Goal: Information Seeking & Learning: Learn about a topic

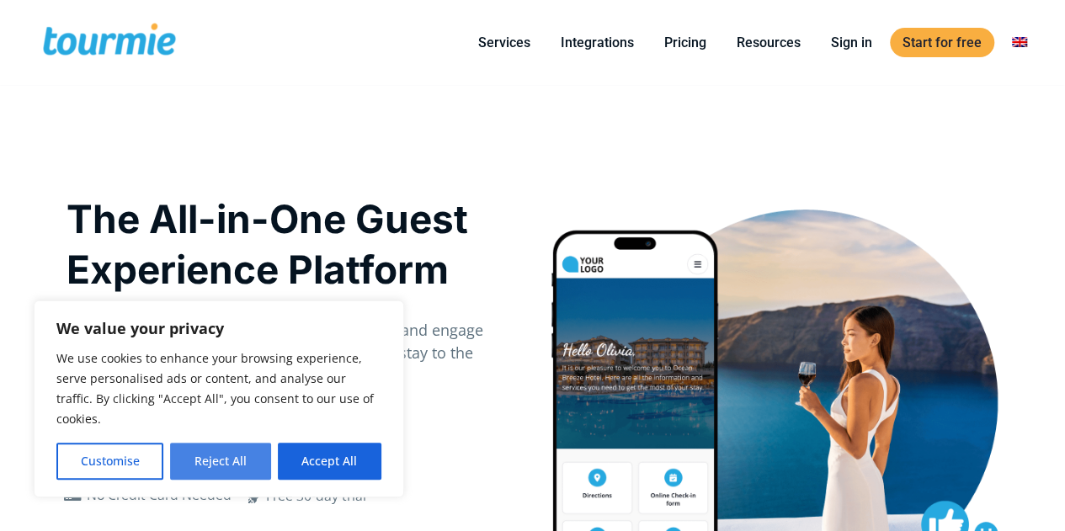
click at [215, 457] on button "Reject All" at bounding box center [220, 461] width 100 height 37
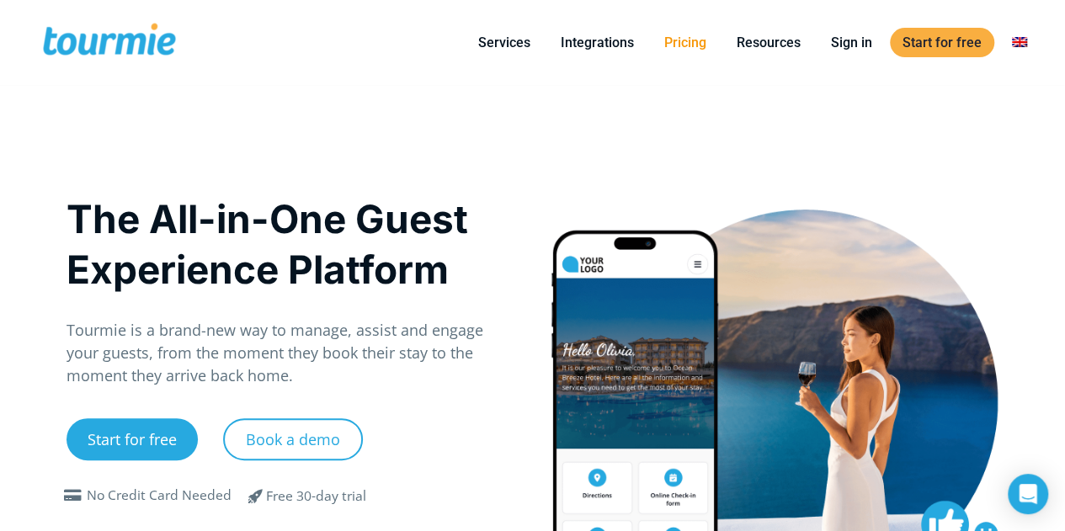
click at [686, 37] on link "Pricing" at bounding box center [685, 42] width 67 height 21
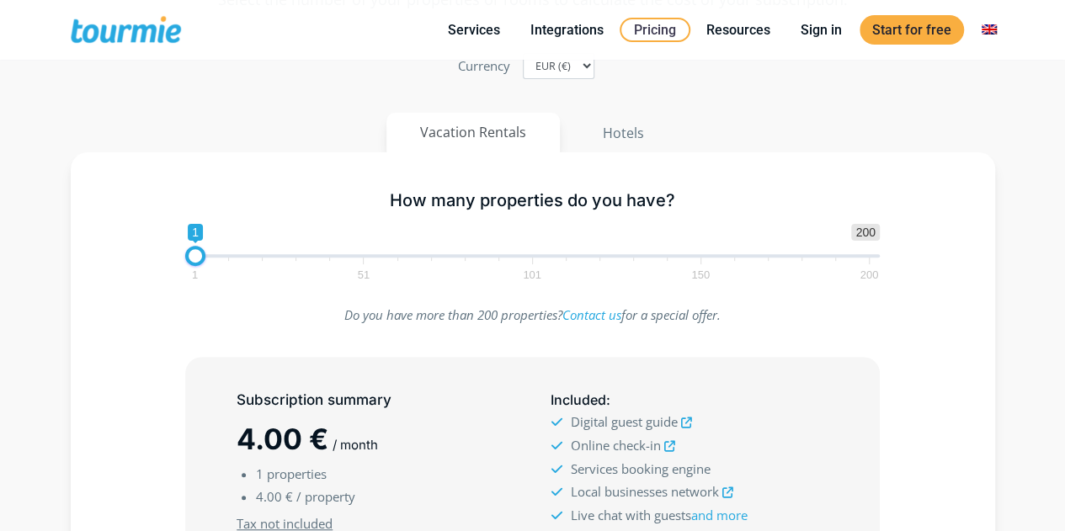
scroll to position [173, 0]
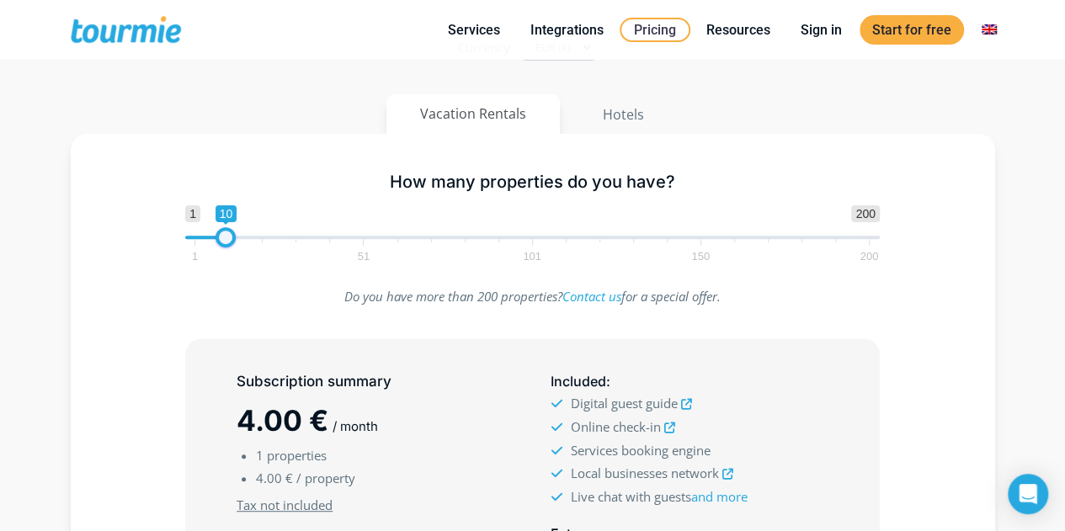
type input "9"
drag, startPoint x: 196, startPoint y: 237, endPoint x: 222, endPoint y: 237, distance: 26.1
click at [222, 237] on span at bounding box center [222, 237] width 20 height 20
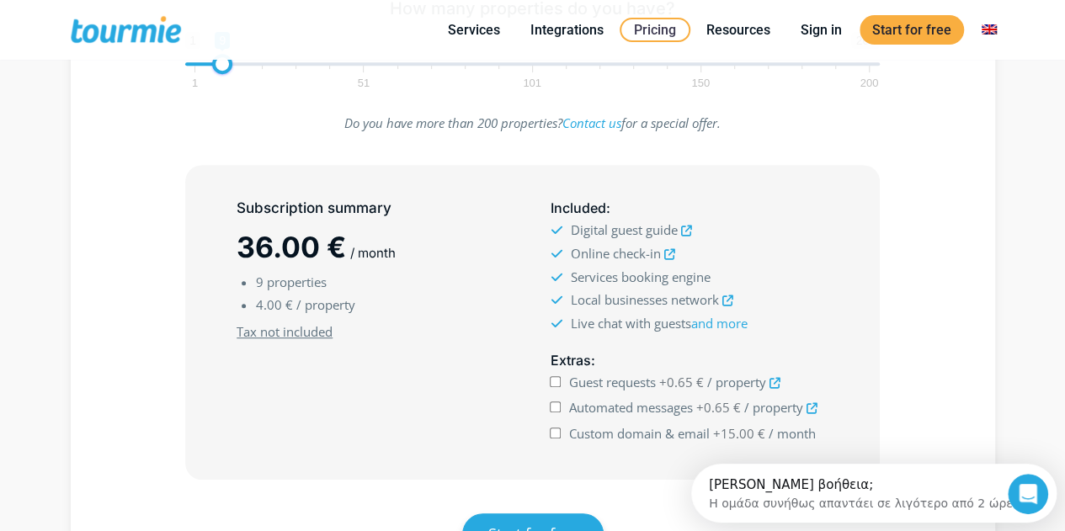
scroll to position [0, 0]
click at [556, 380] on input "Guest requests +0.65 € / property" at bounding box center [555, 381] width 11 height 11
checkbox input "true"
click at [556, 403] on input "Automated messages +0.65 € / property" at bounding box center [555, 407] width 11 height 11
checkbox input "true"
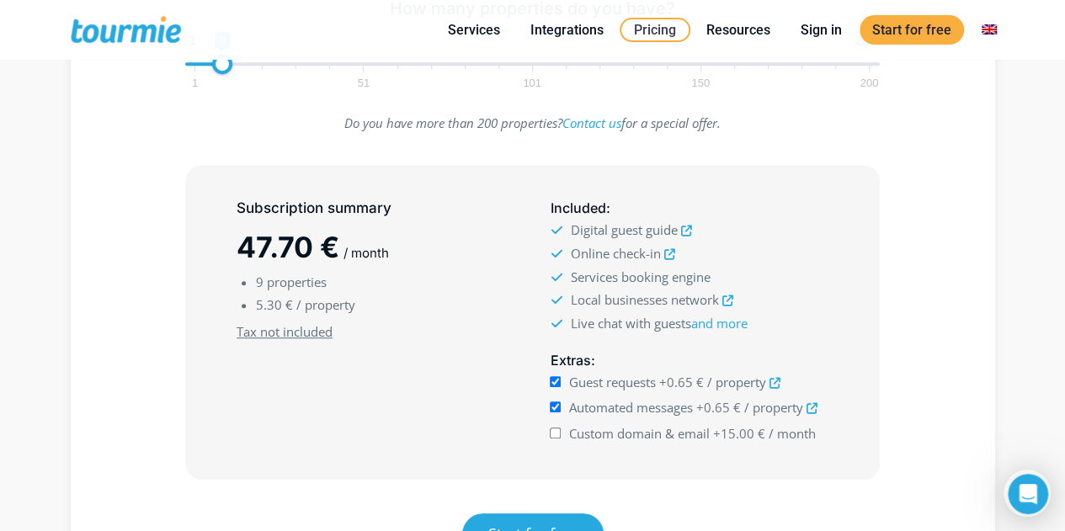
click at [554, 429] on input "Custom domain & email +15.00 € / month" at bounding box center [555, 433] width 11 height 11
checkbox input "true"
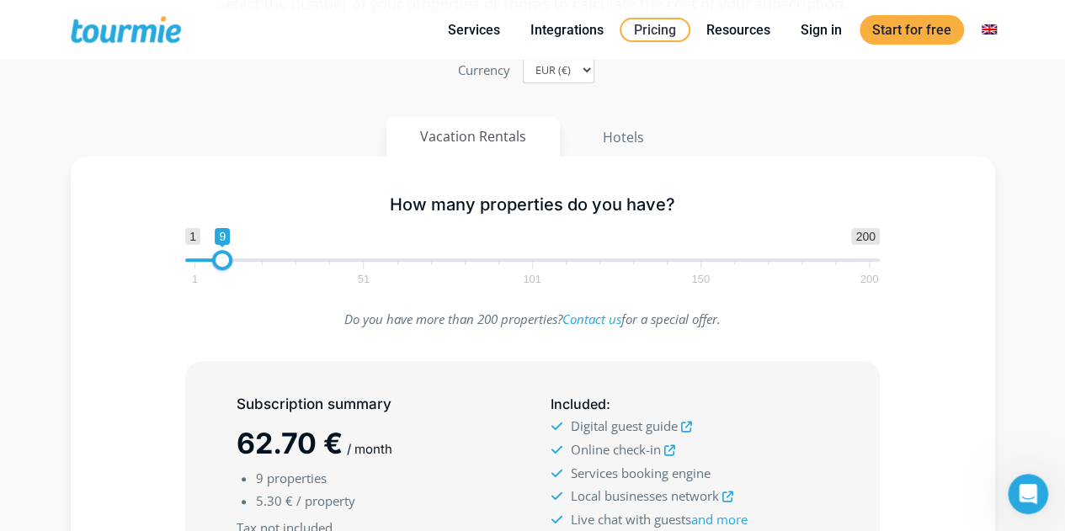
scroll to position [154, 0]
